Goal: Communication & Community: Answer question/provide support

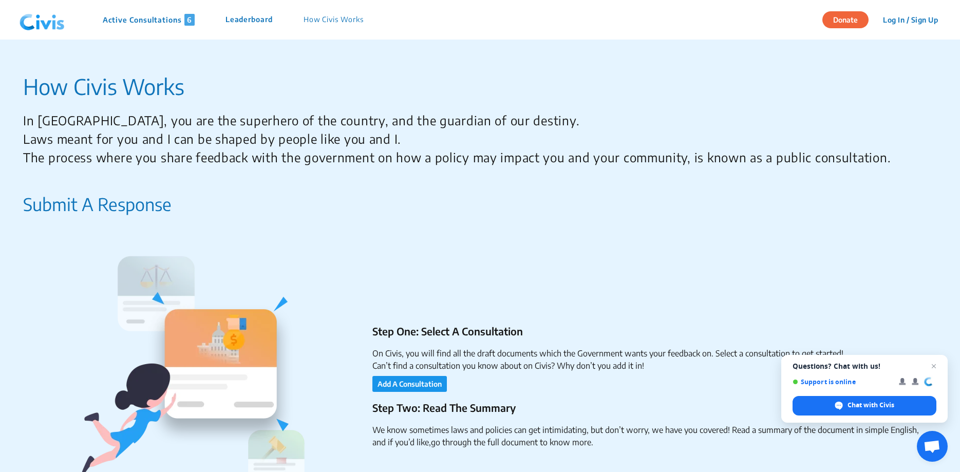
click at [437, 335] on p "Step One: Select A Consultation" at bounding box center [650, 331] width 557 height 15
click at [530, 341] on ul "Step One: Select A Consultation On Civis, you will find all the draft documents…" at bounding box center [640, 358] width 577 height 68
click at [469, 344] on ul "Step One: Select A Consultation On Civis, you will find all the draft documents…" at bounding box center [640, 358] width 577 height 68
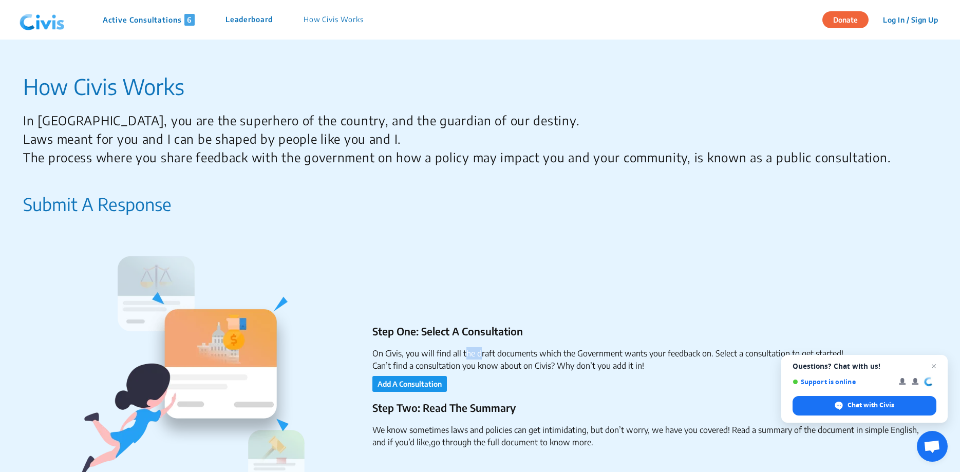
click at [469, 344] on ul "Step One: Select A Consultation On Civis, you will find all the draft documents…" at bounding box center [640, 358] width 577 height 68
drag, startPoint x: 511, startPoint y: 360, endPoint x: 513, endPoint y: 365, distance: 5.3
click at [513, 364] on li "Can’t find a consultation you know about on Civis? Why don’t you add it in!" at bounding box center [650, 366] width 557 height 12
click at [604, 353] on li "On Civis, you will find all the draft documents which the Government wants your…" at bounding box center [650, 353] width 557 height 12
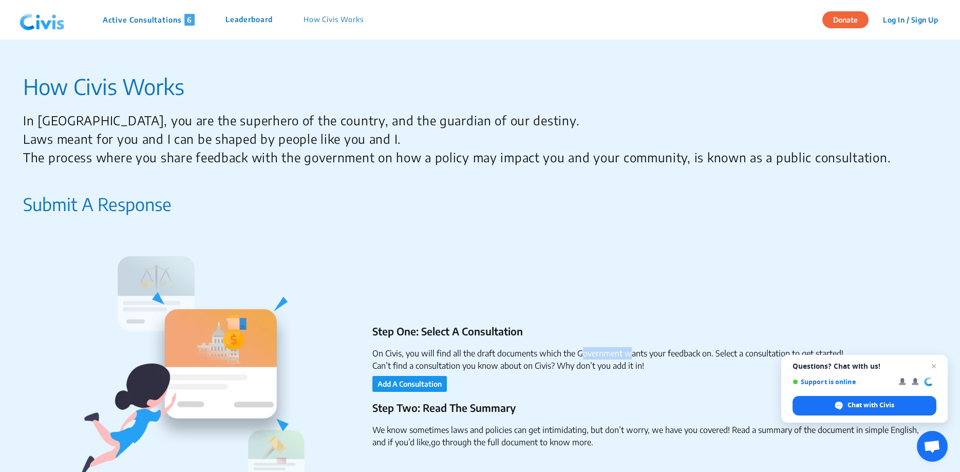
click at [605, 353] on li "On Civis, you will find all the draft documents which the Government wants your…" at bounding box center [650, 353] width 557 height 12
click at [932, 369] on span "Open chat" at bounding box center [934, 366] width 13 height 13
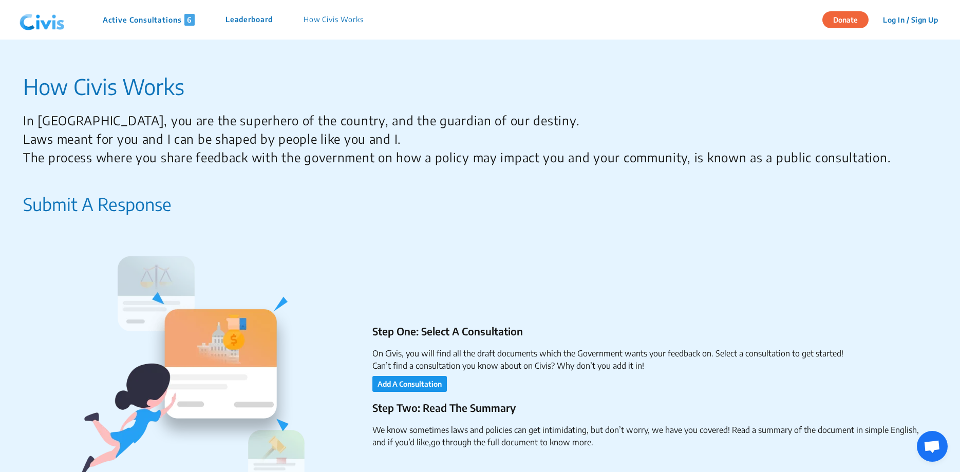
click at [650, 421] on ul "Step Two: Read The Summary We know sometimes laws and policies can get intimida…" at bounding box center [640, 424] width 577 height 48
click at [651, 426] on ul "Step Two: Read The Summary We know sometimes laws and policies can get intimida…" at bounding box center [640, 424] width 577 height 48
click at [427, 387] on button "Add A Consultation" at bounding box center [409, 384] width 74 height 16
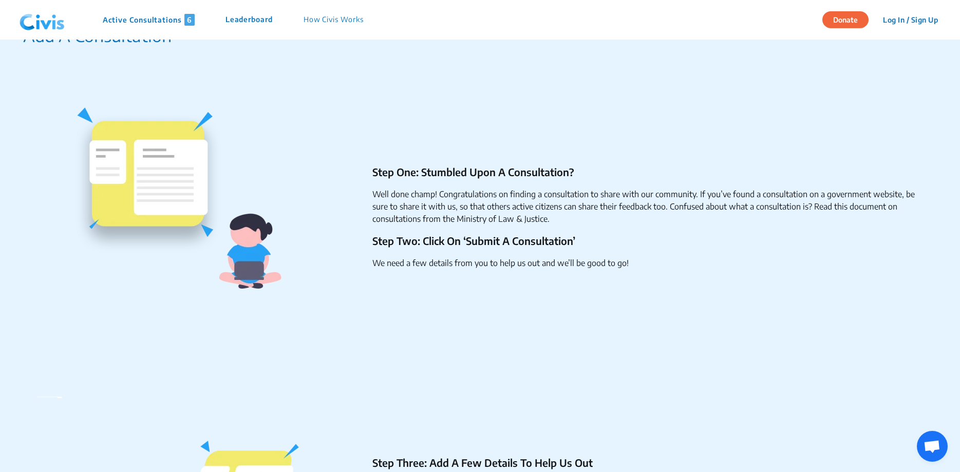
scroll to position [1126, 0]
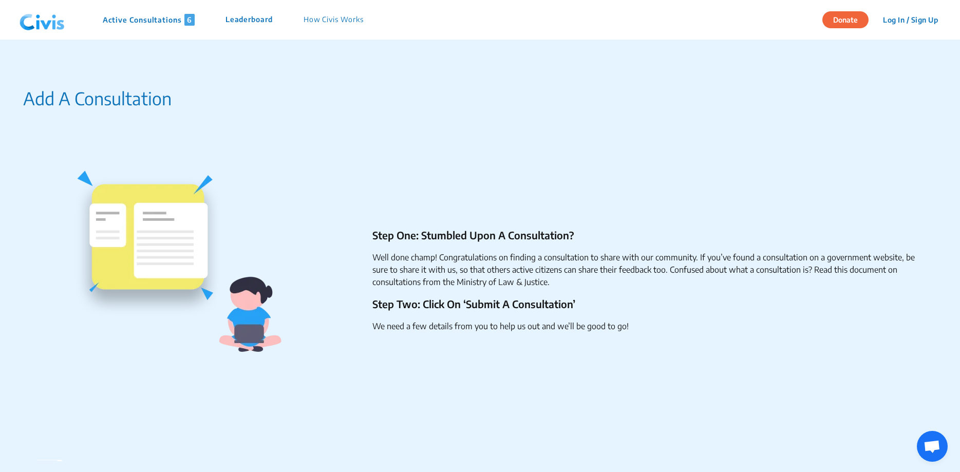
click at [453, 252] on li "Well done champ! Congratulations on finding a consultation to share with our co…" at bounding box center [650, 269] width 557 height 37
click at [428, 268] on li "Well done champ! Congratulations on finding a consultation to share with our co…" at bounding box center [650, 269] width 557 height 37
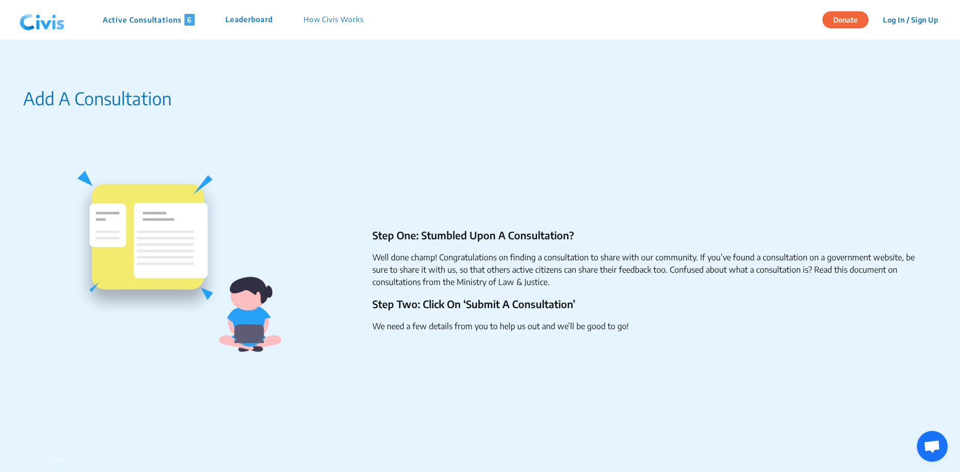
click at [428, 268] on li "Well done champ! Congratulations on finding a consultation to share with our co…" at bounding box center [650, 269] width 557 height 37
click at [689, 354] on div "Step One: Stumbled Upon A Consultation? Well done champ! Congratulations on fin…" at bounding box center [476, 284] width 906 height 329
click at [161, 2] on nav "Active Consultations 6 Leaderboard How Civis Works Donate Log In / Sign Up Sign…" at bounding box center [480, 20] width 960 height 40
click at [161, 30] on div "Active Consultations 6 Leaderboard How Civis Works" at bounding box center [196, 20] width 363 height 31
click at [160, 28] on div "Active Consultations 6 Leaderboard How Civis Works" at bounding box center [196, 20] width 363 height 31
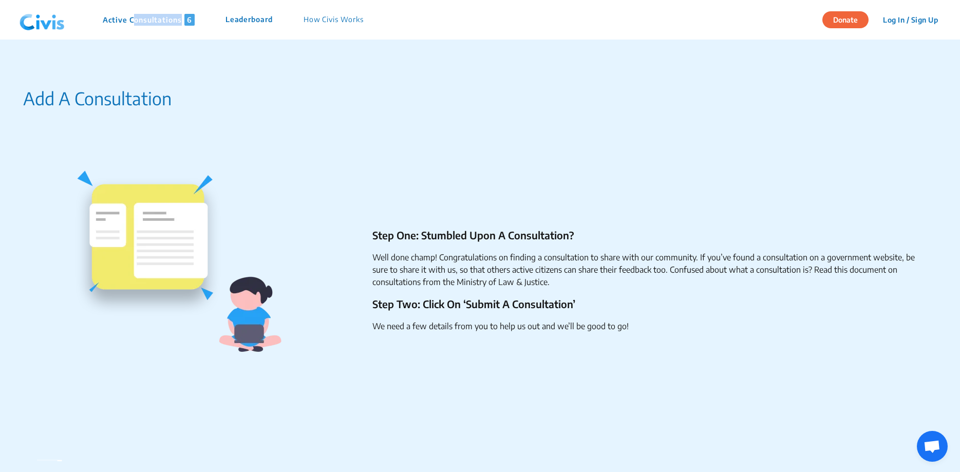
click at [160, 29] on div "Active Consultations 6 Leaderboard How Civis Works" at bounding box center [196, 20] width 363 height 31
drag, startPoint x: 159, startPoint y: 21, endPoint x: 158, endPoint y: 27, distance: 6.8
click at [158, 23] on p "Active Consultations 6" at bounding box center [149, 20] width 92 height 12
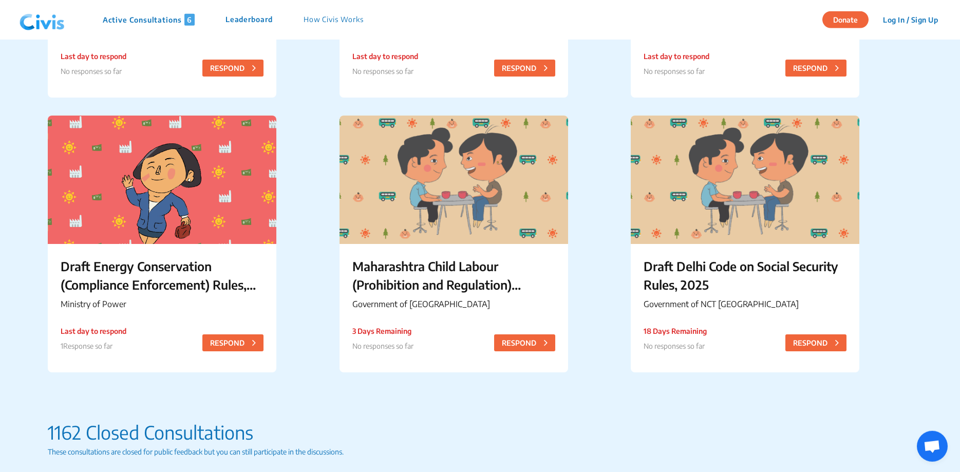
scroll to position [349, 0]
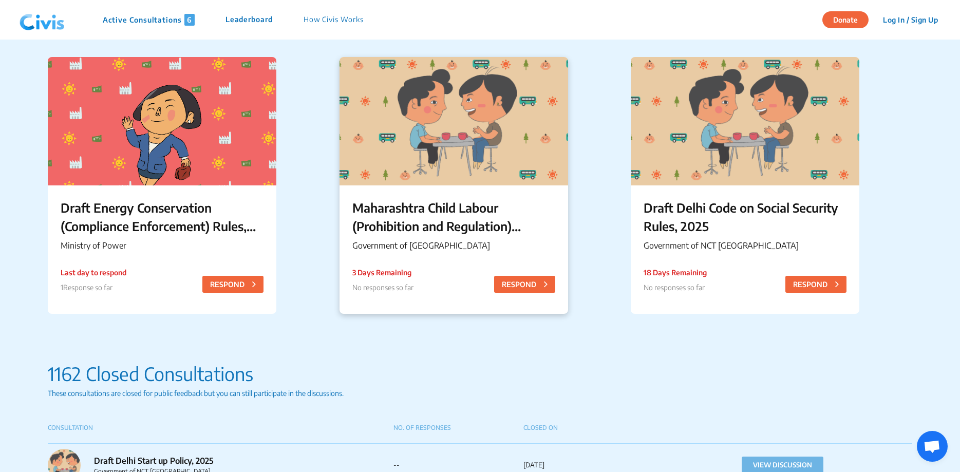
click at [544, 272] on div "3 Days Remaining No responses so far RESPOND" at bounding box center [453, 284] width 203 height 34
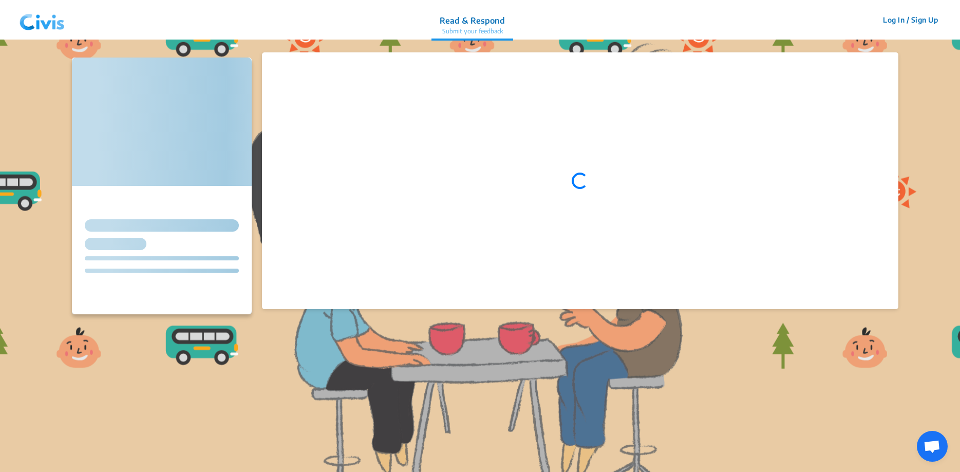
click at [538, 277] on div "Loading..." at bounding box center [580, 180] width 636 height 257
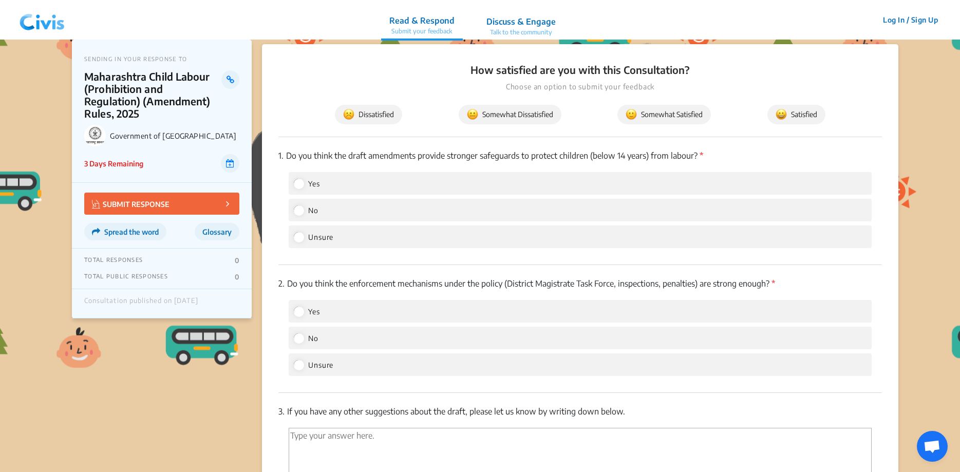
scroll to position [955, 0]
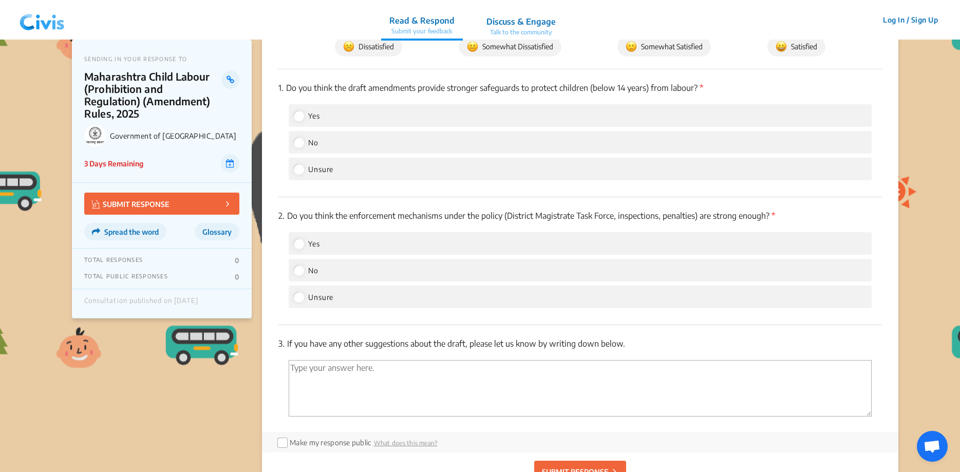
click at [354, 158] on div "Unsure" at bounding box center [580, 169] width 583 height 23
click at [340, 138] on div "No" at bounding box center [580, 142] width 583 height 23
click at [323, 133] on div "No" at bounding box center [580, 142] width 583 height 23
click at [300, 136] on label "No" at bounding box center [306, 142] width 25 height 12
click at [300, 138] on input "No" at bounding box center [298, 142] width 9 height 9
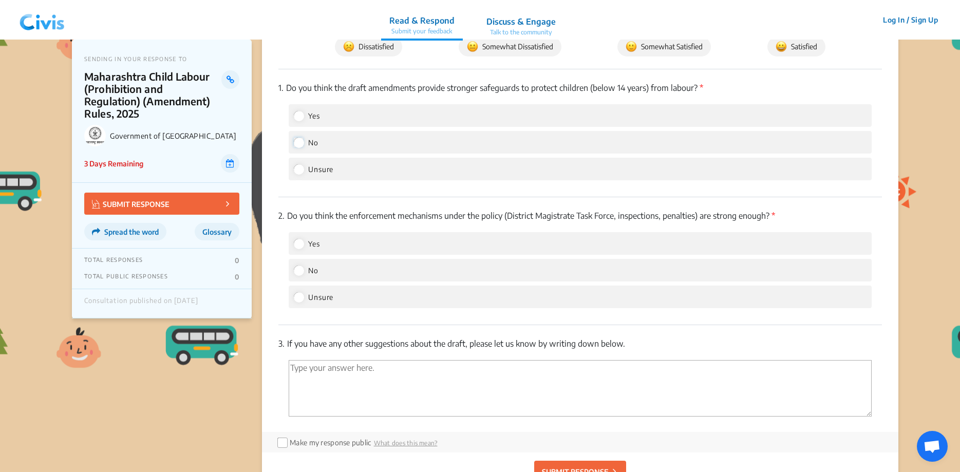
radio input "true"
click at [301, 158] on div "Unsure" at bounding box center [580, 169] width 583 height 23
click at [300, 164] on input "Unsure" at bounding box center [298, 168] width 9 height 9
radio input "true"
radio input "false"
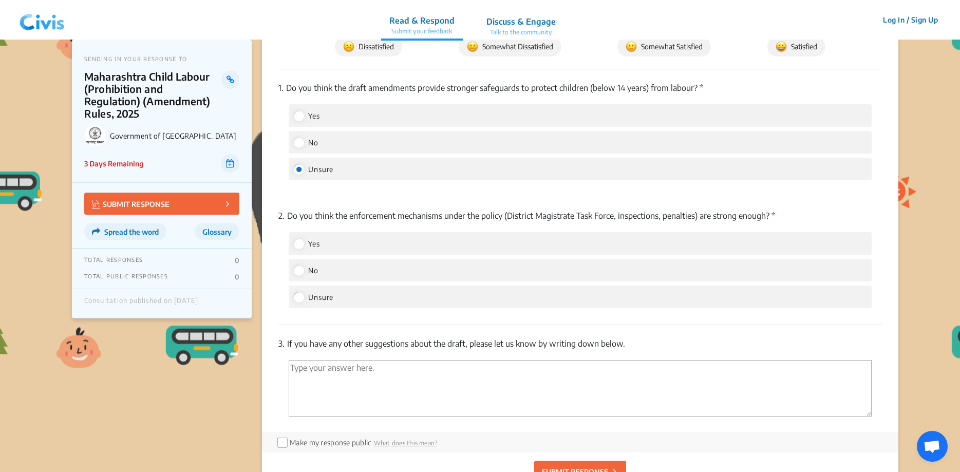
click at [304, 291] on label "Unsure" at bounding box center [314, 297] width 40 height 12
click at [303, 292] on input "Unsure" at bounding box center [298, 296] width 9 height 9
radio input "true"
click at [550, 466] on p "SUBMIT RESPONSE" at bounding box center [575, 471] width 67 height 11
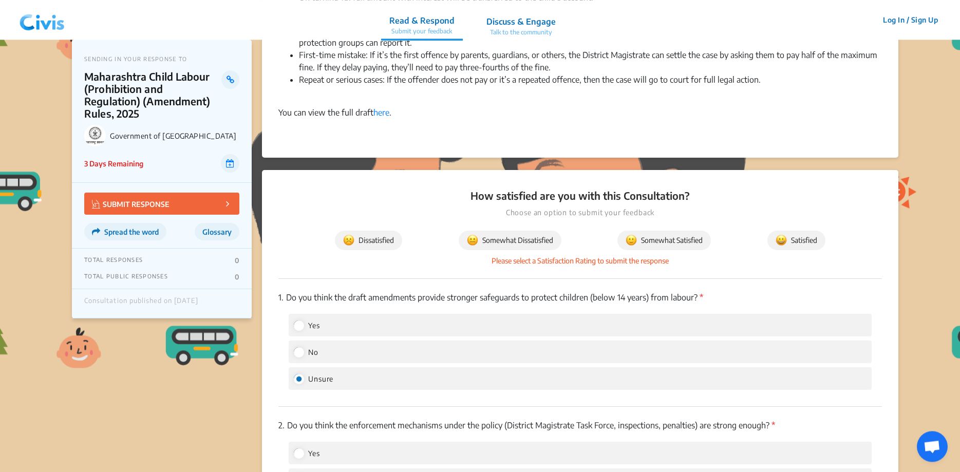
scroll to position [774, 0]
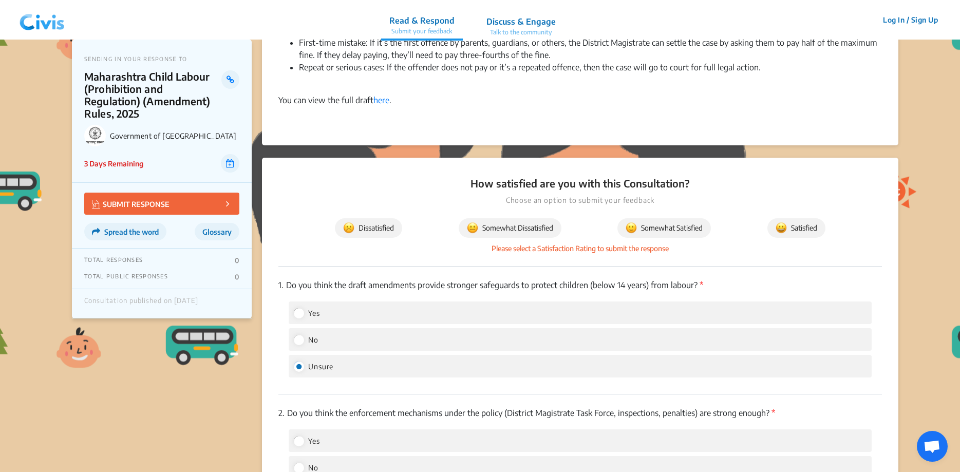
click at [497, 222] on span "Somewhat Dissatisfied" at bounding box center [510, 227] width 86 height 11
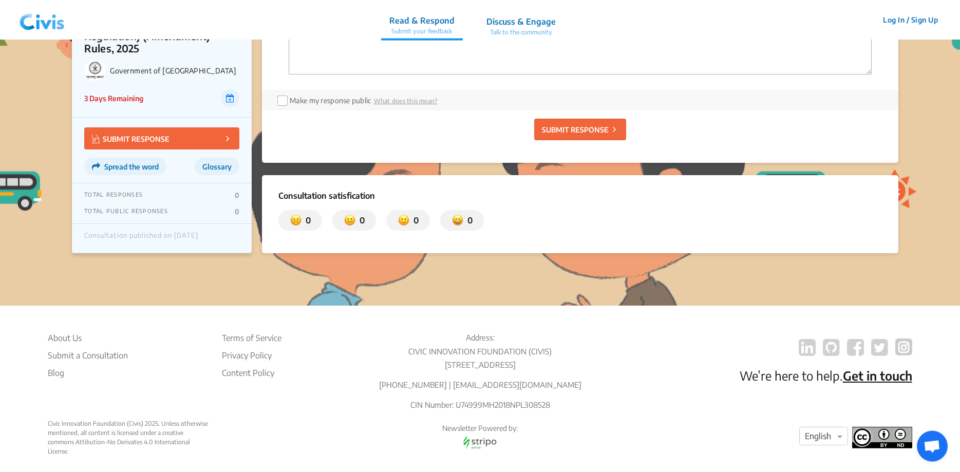
scroll to position [1298, 0]
click at [553, 121] on button "SUBMIT RESPONSE" at bounding box center [580, 129] width 92 height 22
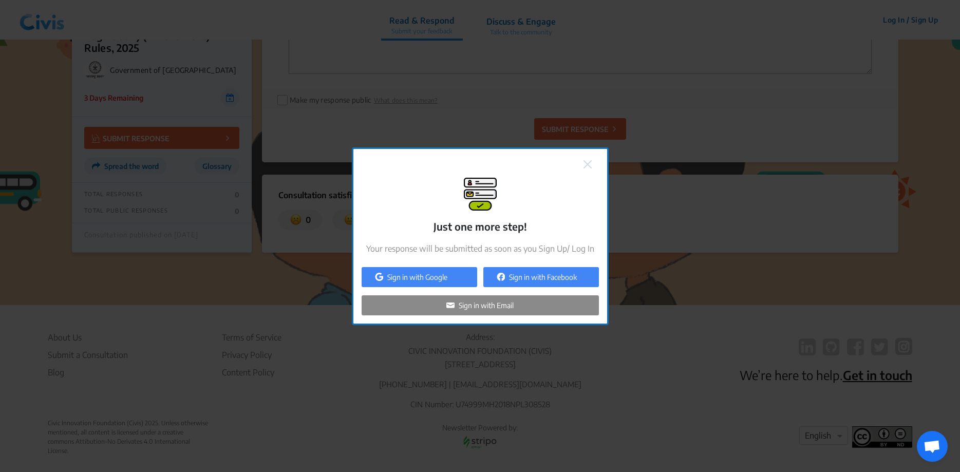
click at [589, 163] on img at bounding box center [587, 164] width 8 height 8
